Goal: Transaction & Acquisition: Purchase product/service

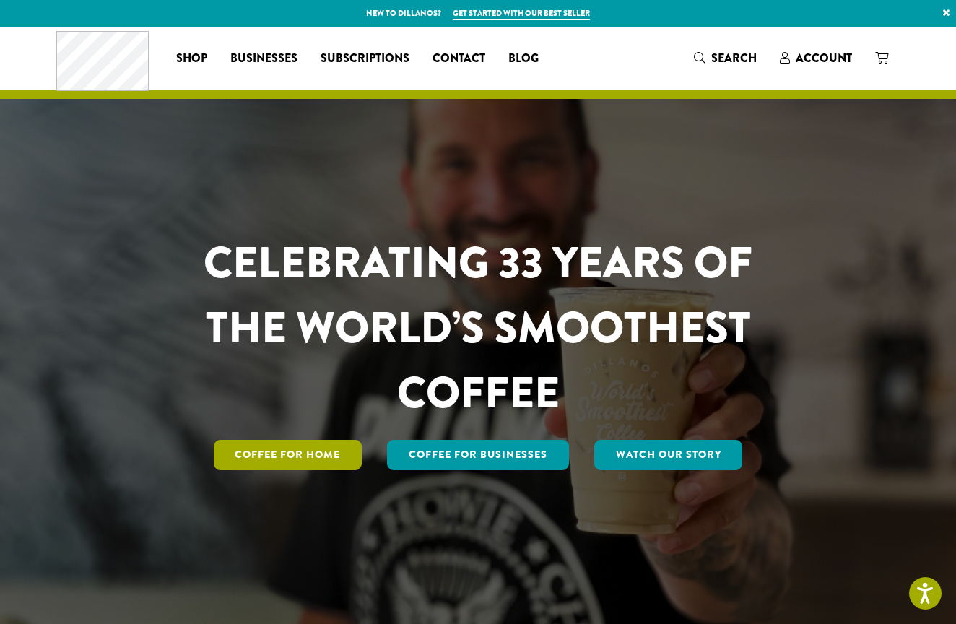
click at [330, 453] on link "Coffee for Home" at bounding box center [288, 455] width 149 height 30
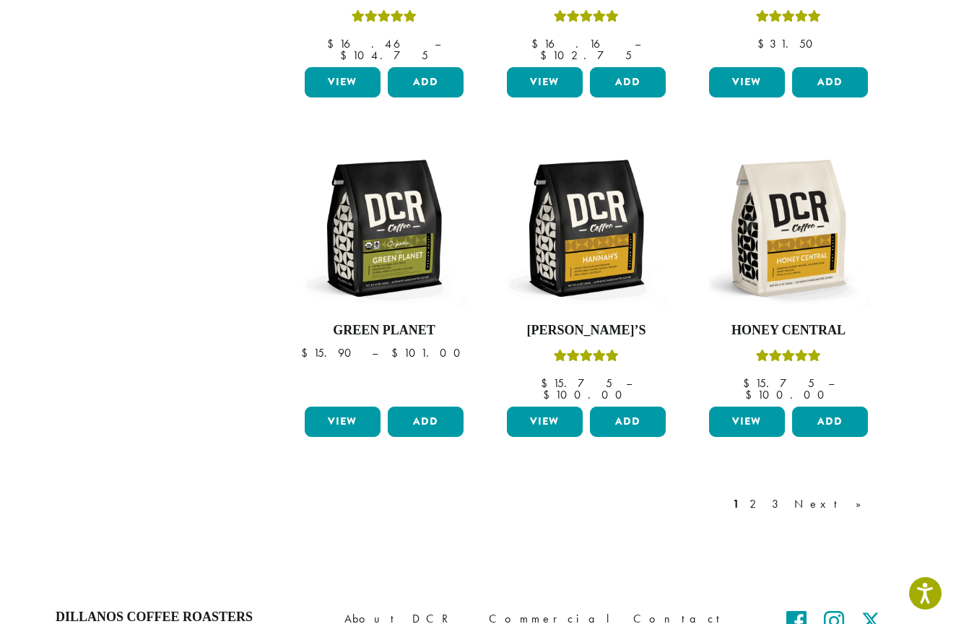
scroll to position [1113, 0]
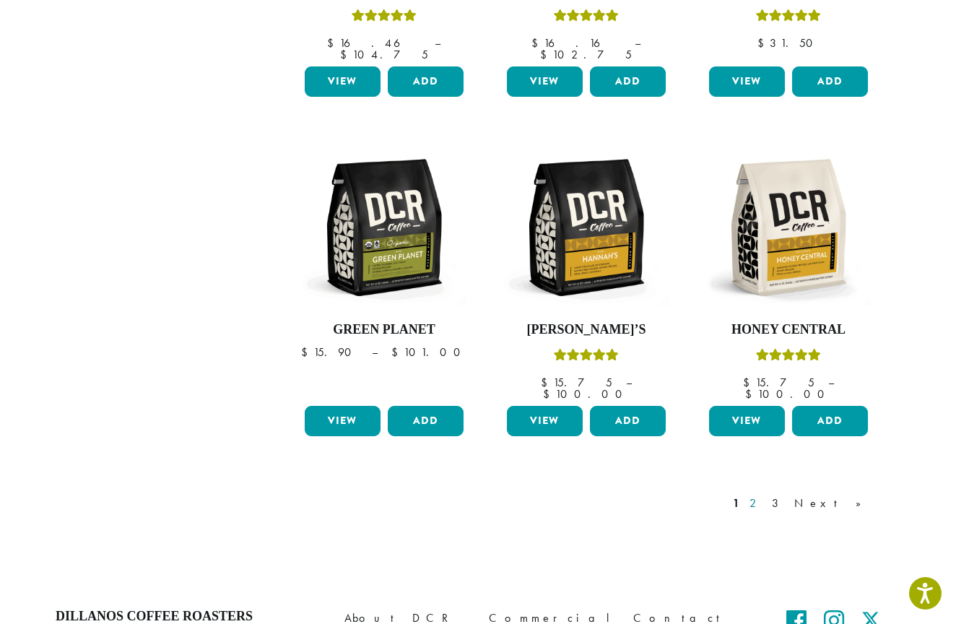
click at [765, 495] on link "2" at bounding box center [756, 503] width 18 height 17
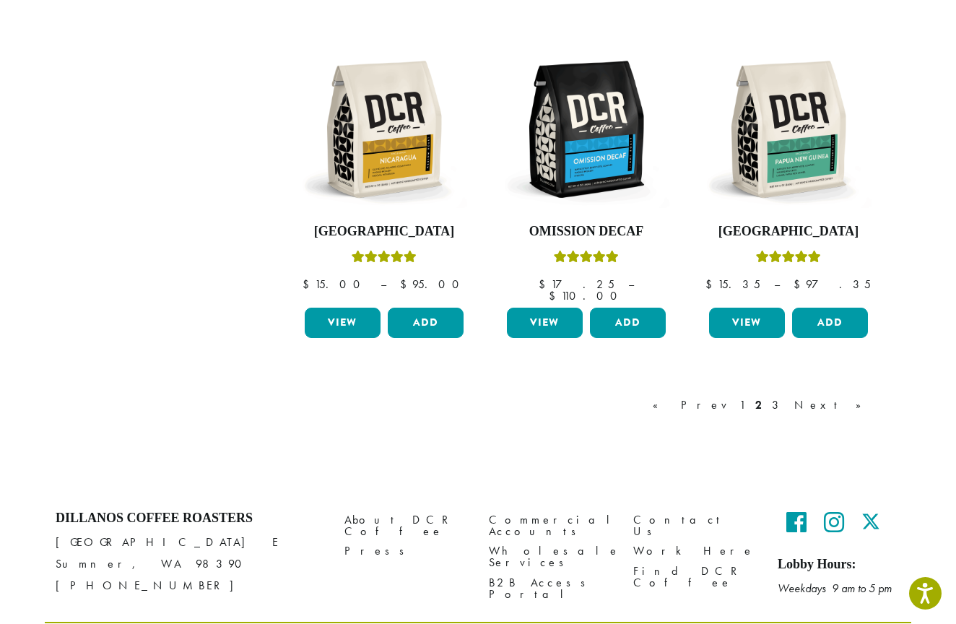
scroll to position [1222, 0]
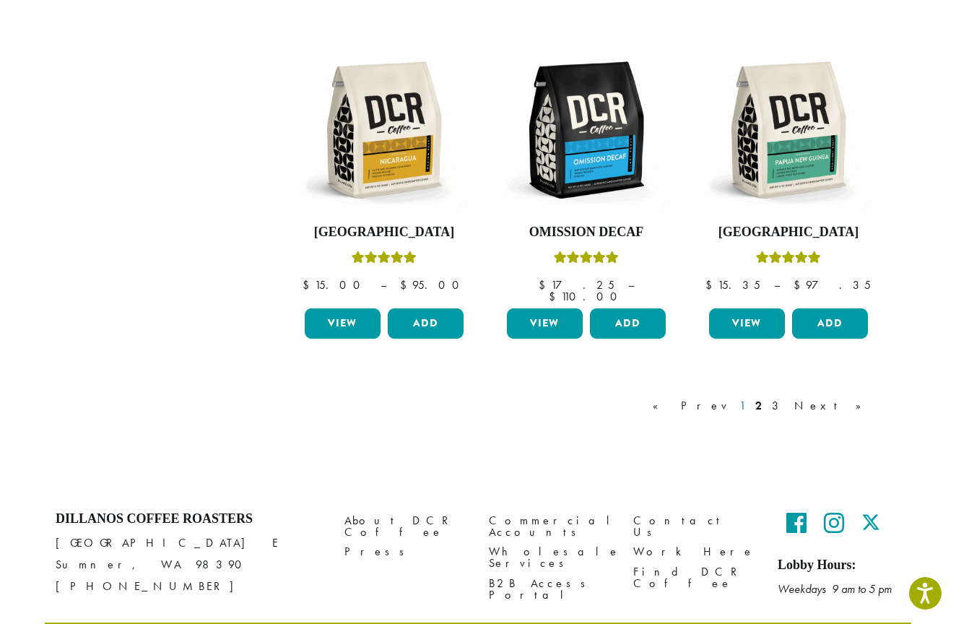
click at [748, 397] on link "1" at bounding box center [742, 405] width 12 height 17
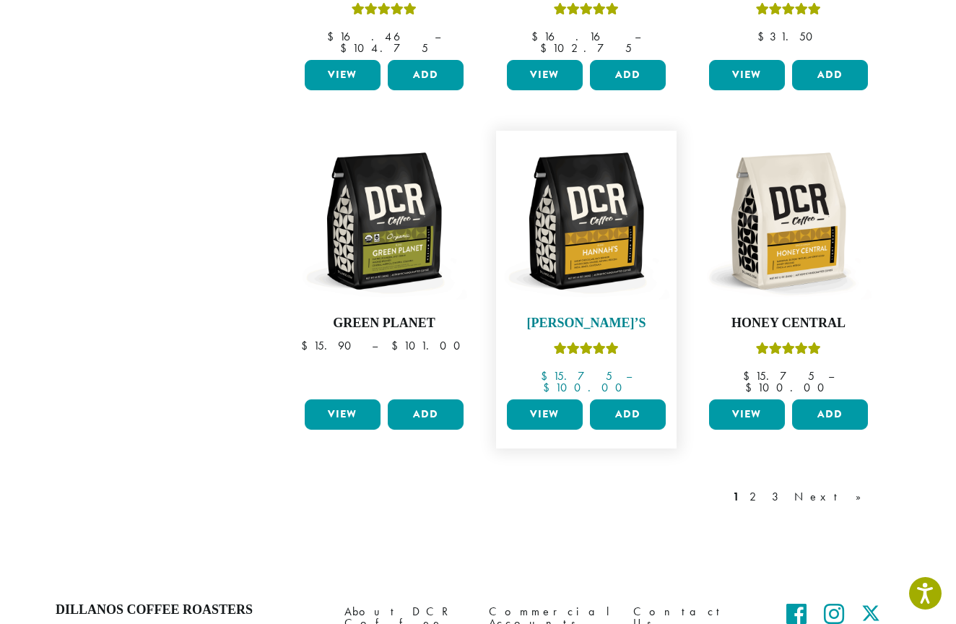
scroll to position [1121, 0]
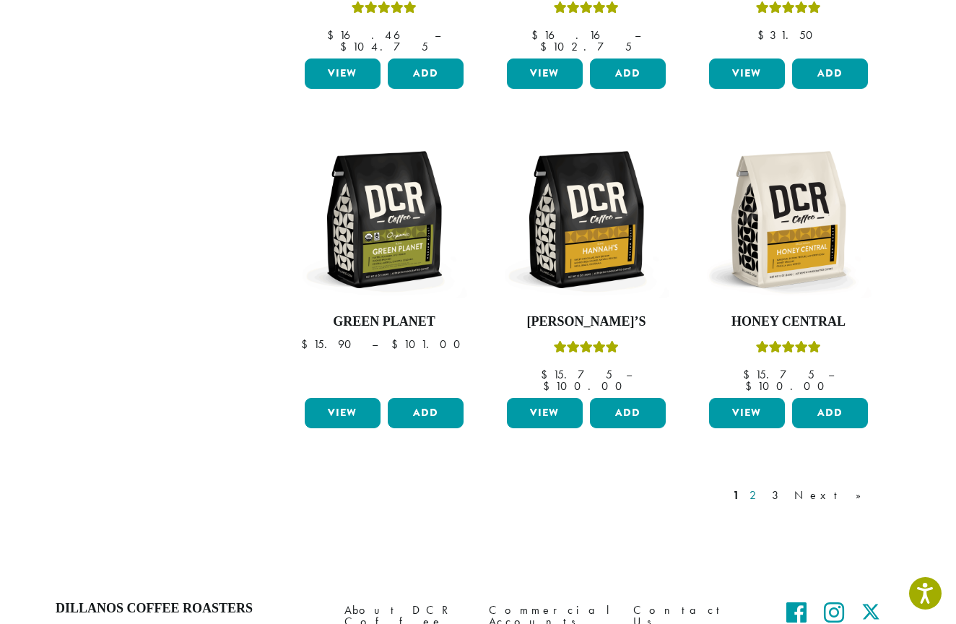
click at [765, 487] on link "2" at bounding box center [756, 495] width 18 height 17
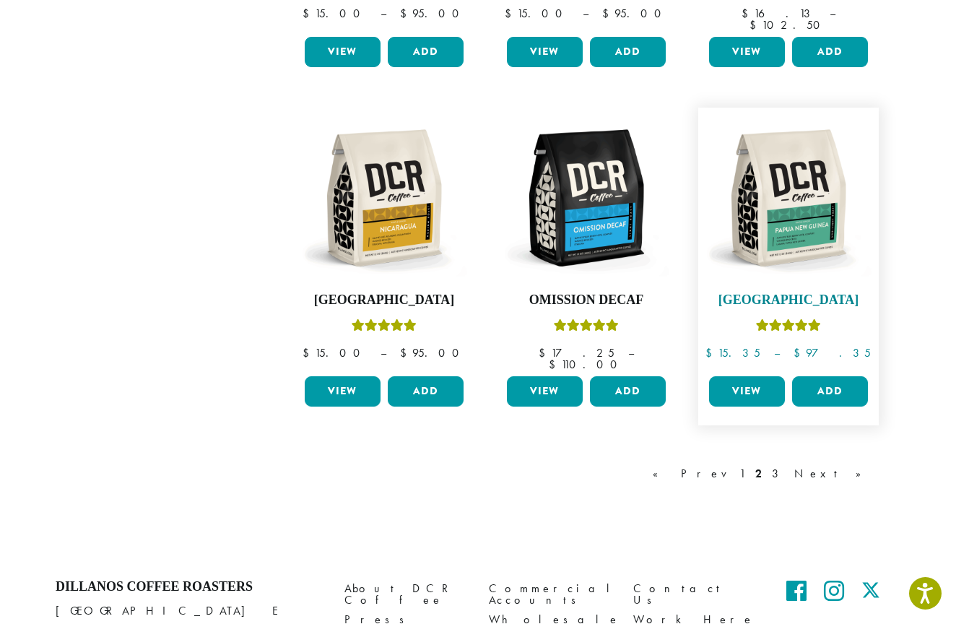
scroll to position [1157, 0]
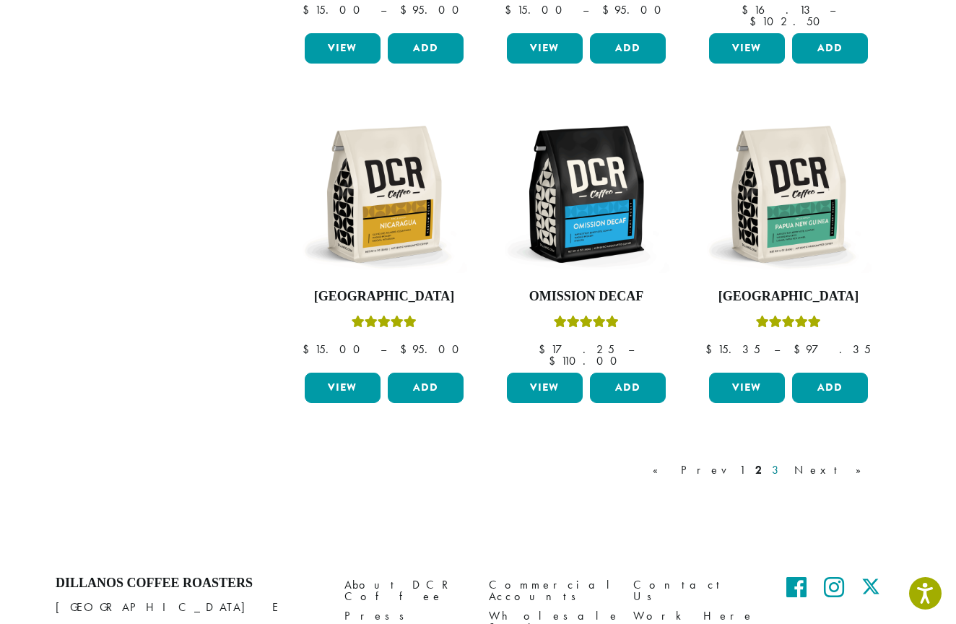
click at [787, 461] on link "3" at bounding box center [778, 469] width 18 height 17
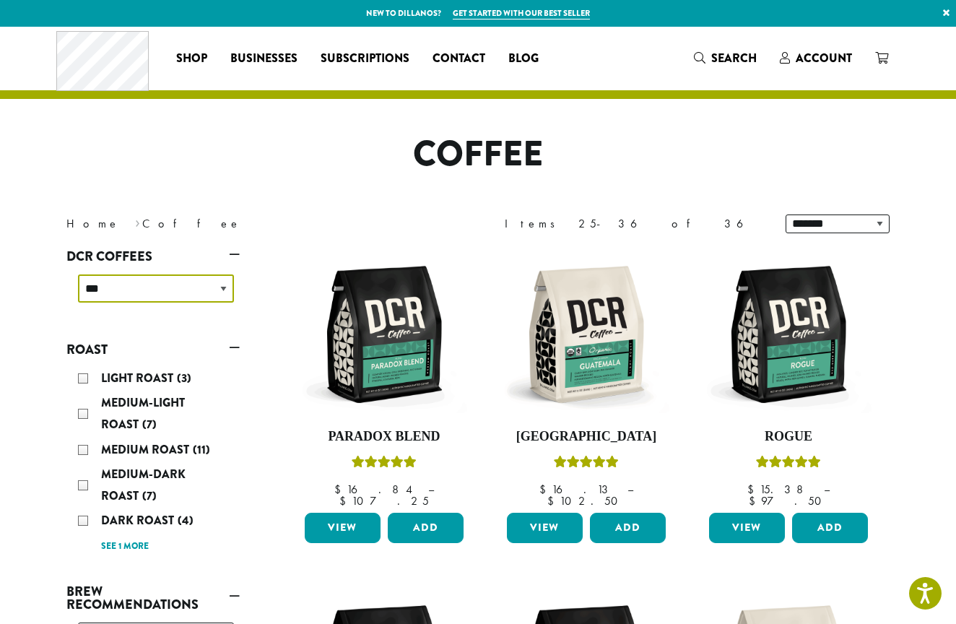
select select "**********"
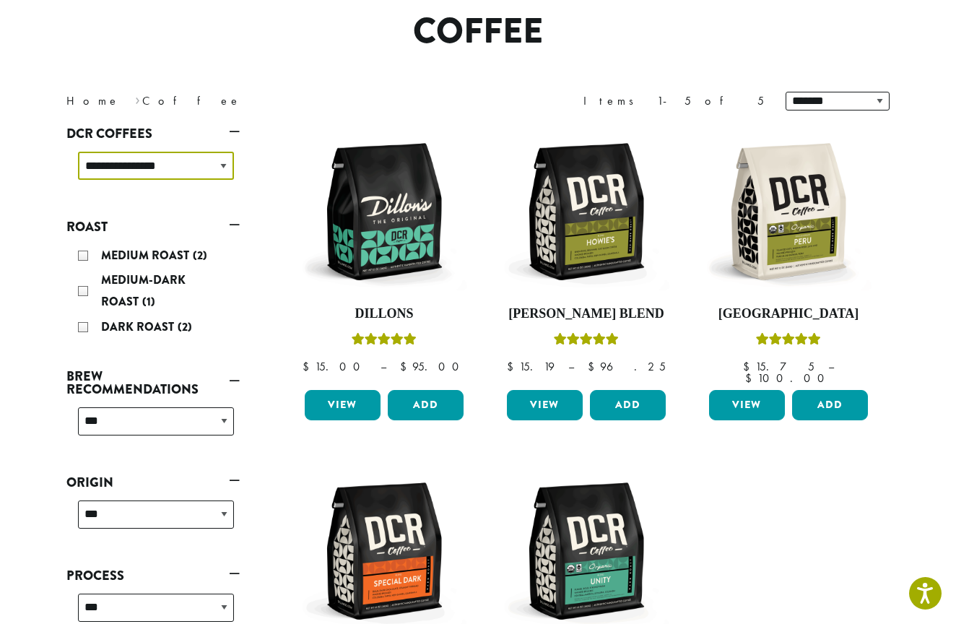
scroll to position [86, 0]
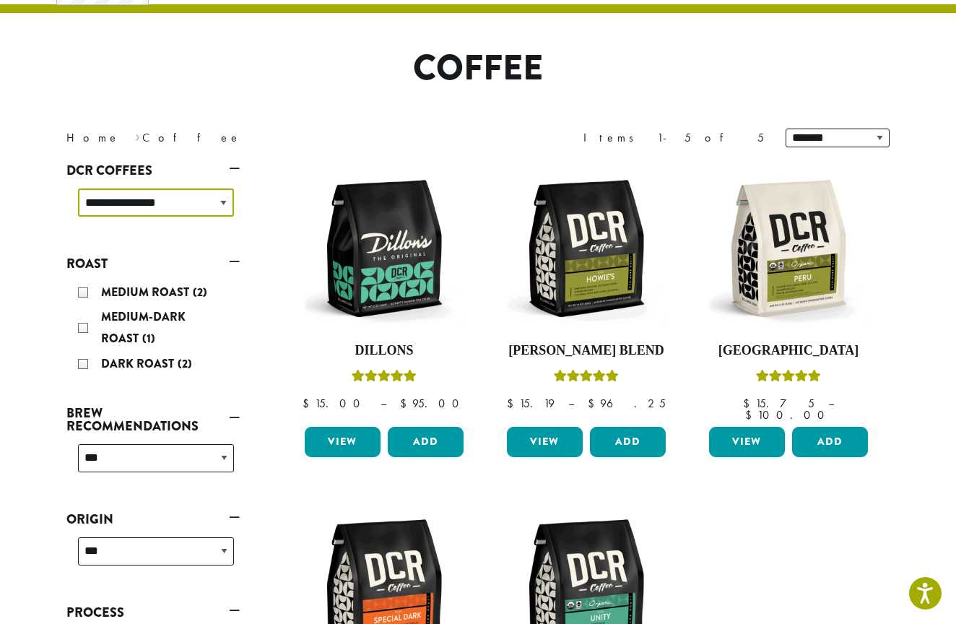
select select
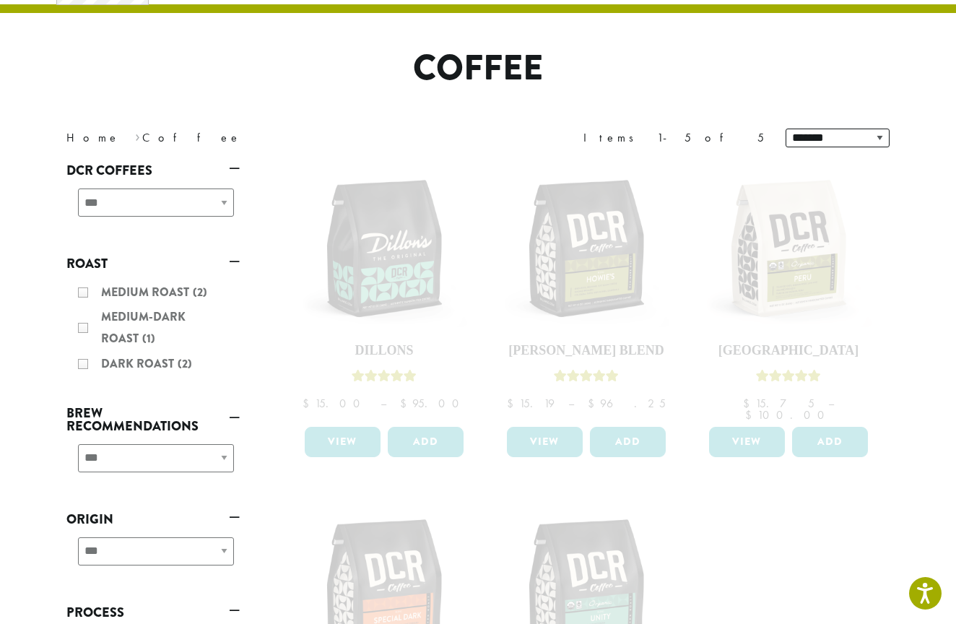
click at [222, 457] on div "**********" at bounding box center [152, 463] width 173 height 51
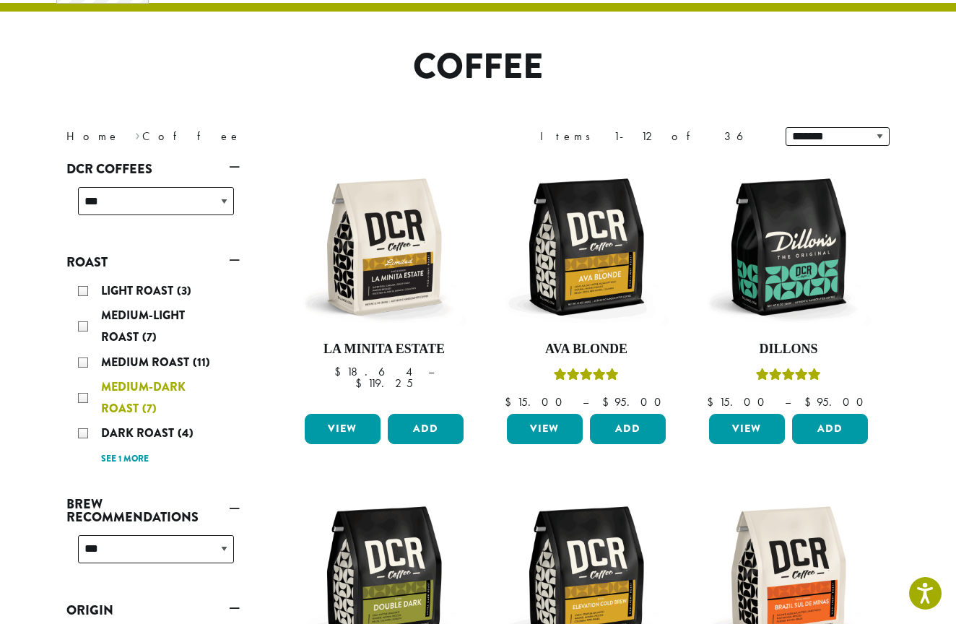
scroll to position [88, 0]
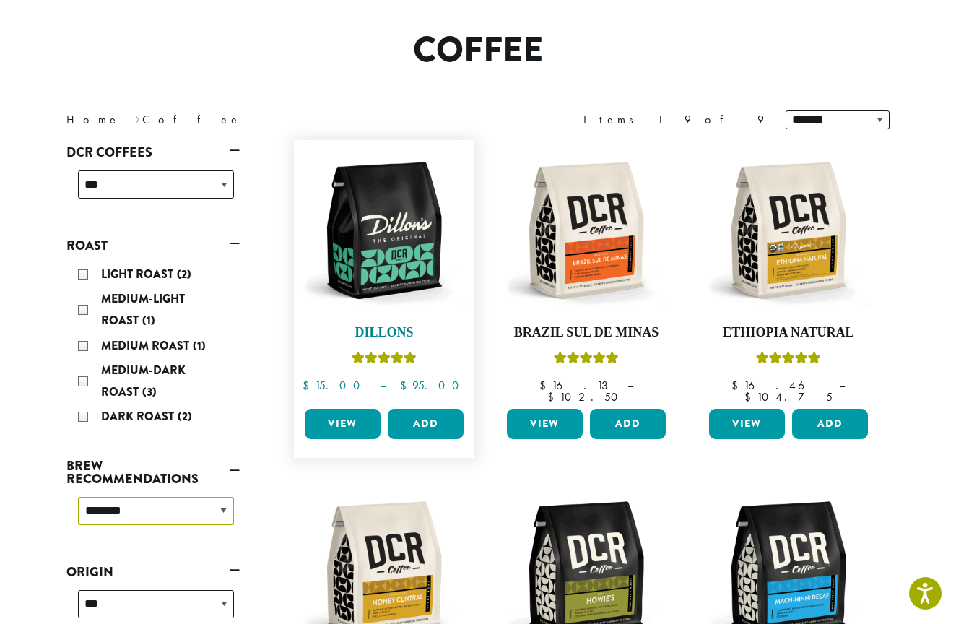
scroll to position [168, 0]
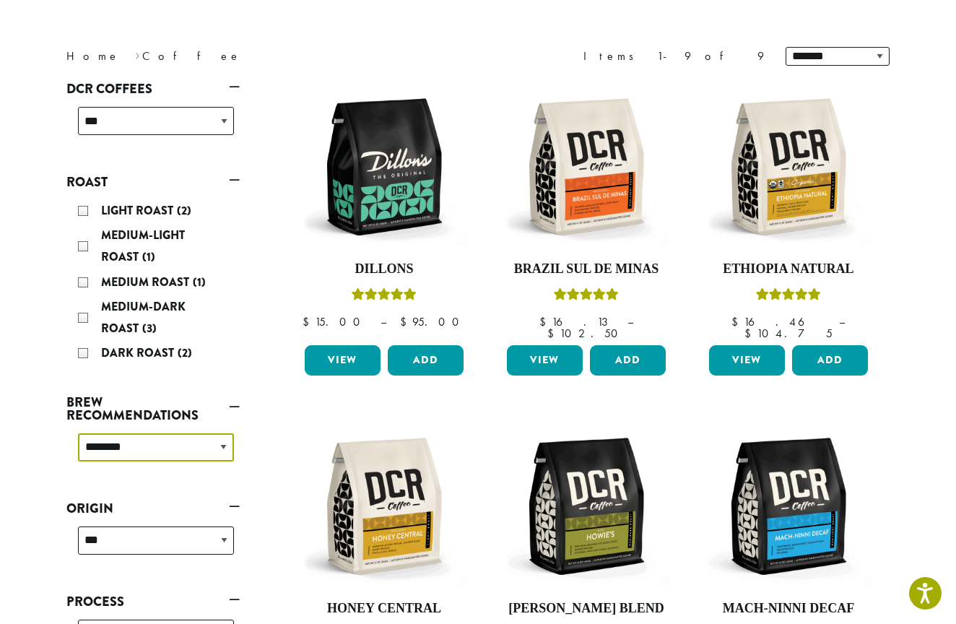
select select "*********"
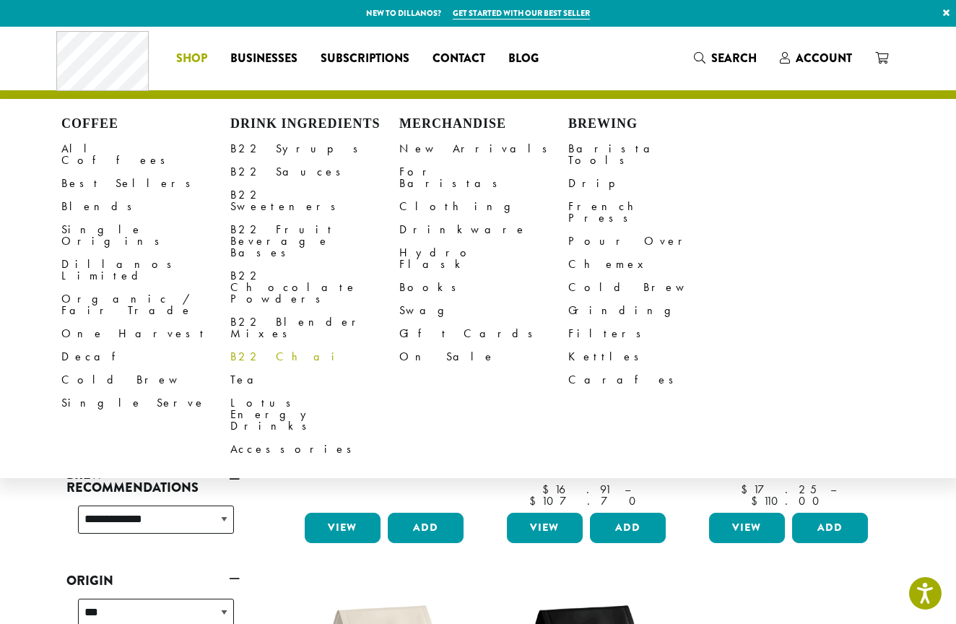
click at [253, 345] on link "B22 Chai" at bounding box center [314, 356] width 169 height 23
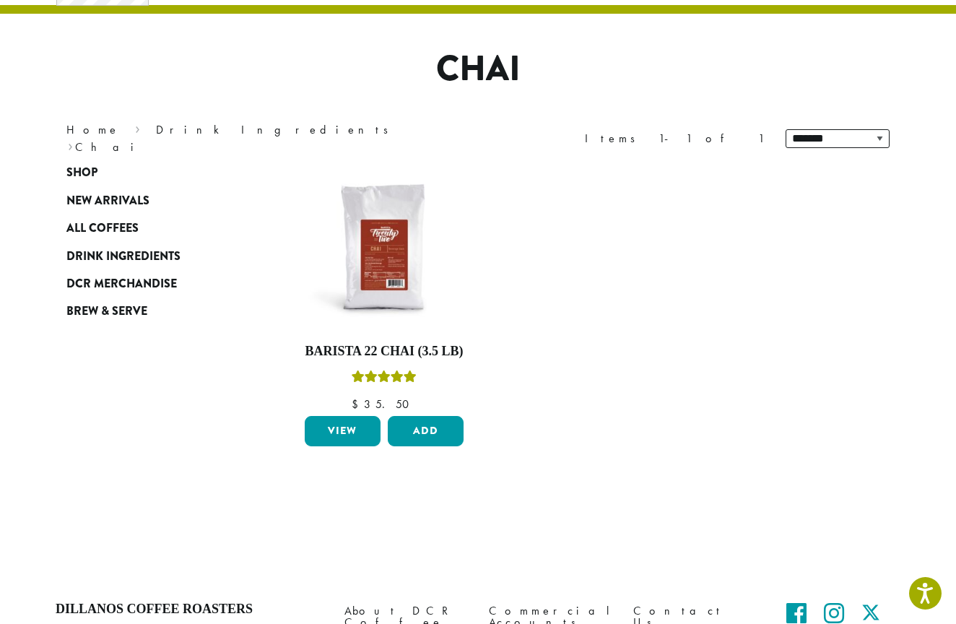
scroll to position [85, 0]
click at [371, 266] on img at bounding box center [384, 249] width 166 height 166
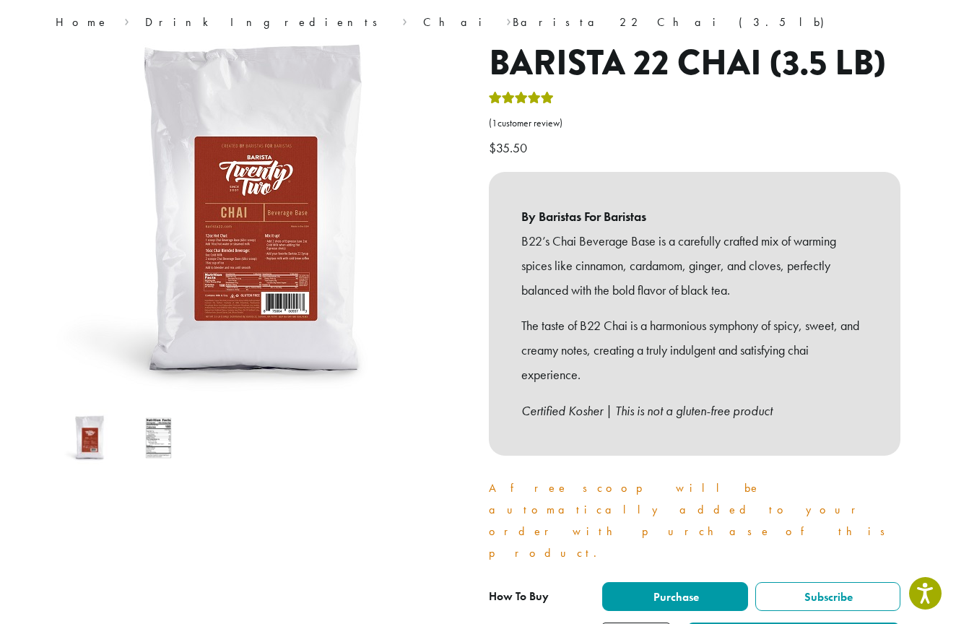
scroll to position [120, 0]
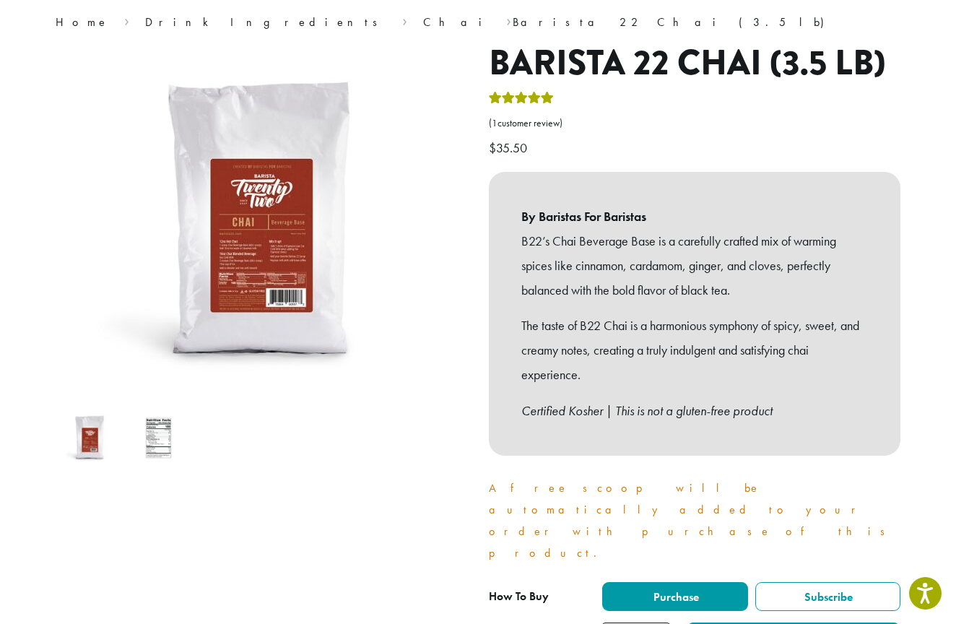
click at [150, 439] on img at bounding box center [158, 437] width 57 height 57
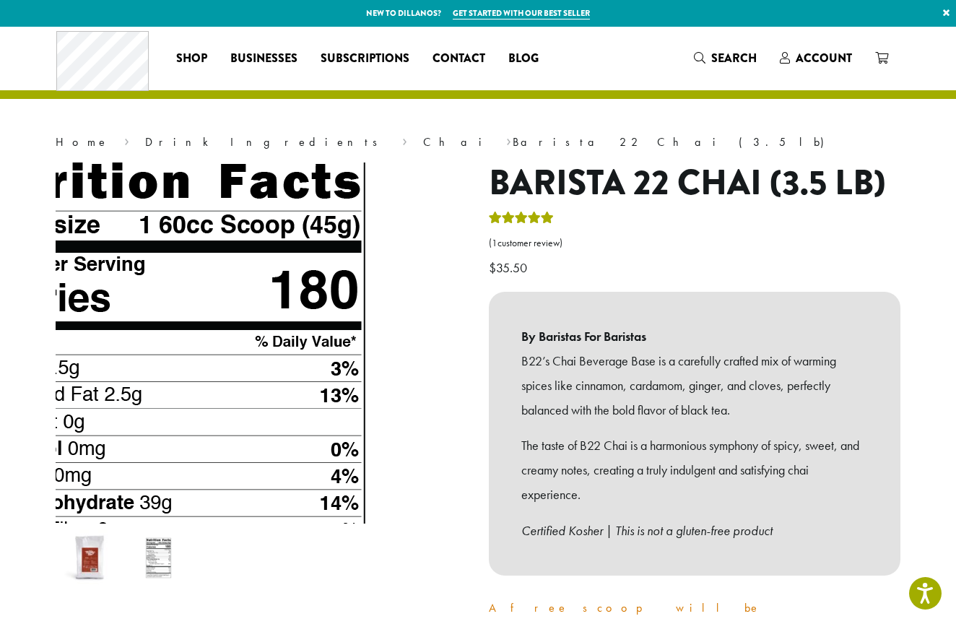
scroll to position [0, 0]
